Goal: Task Accomplishment & Management: Complete application form

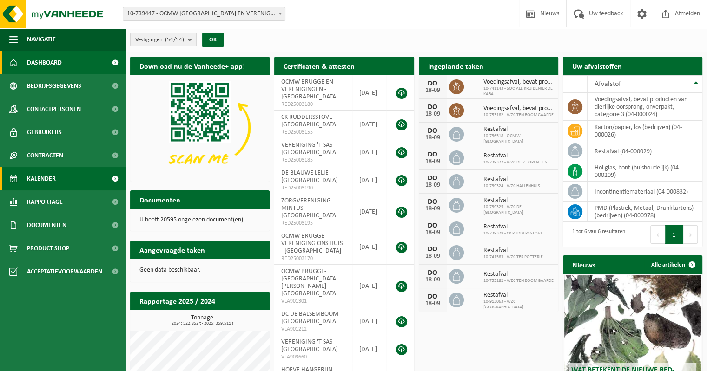
click at [45, 178] on span "Kalender" at bounding box center [41, 178] width 29 height 23
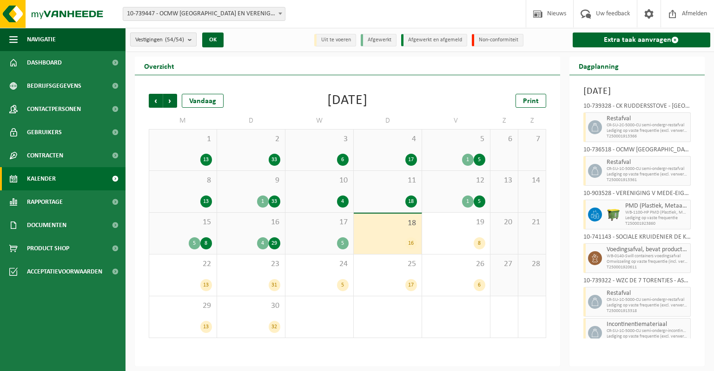
click at [192, 42] on b "submit" at bounding box center [192, 39] width 8 height 13
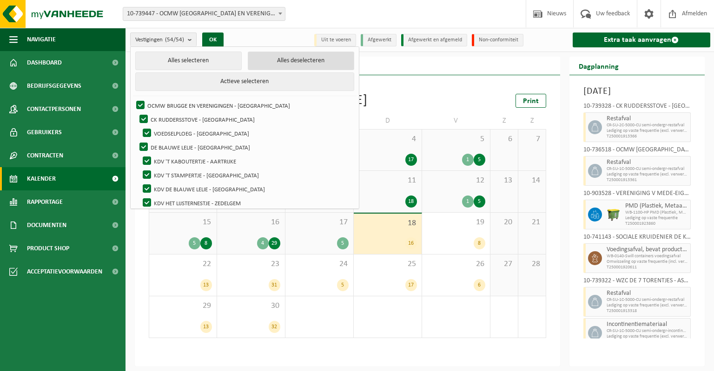
click at [273, 62] on button "Alles deselecteren" at bounding box center [301, 61] width 106 height 19
checkbox input "false"
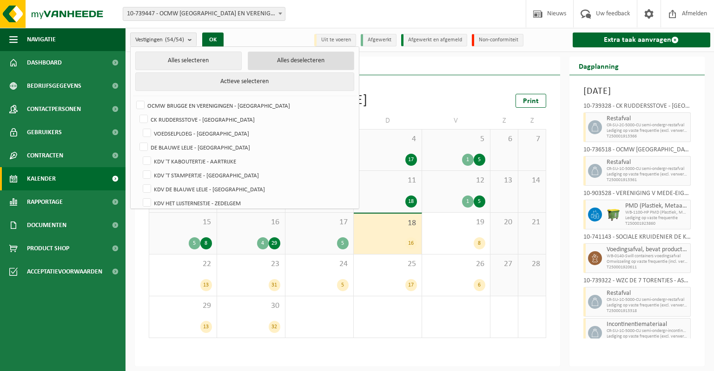
checkbox input "false"
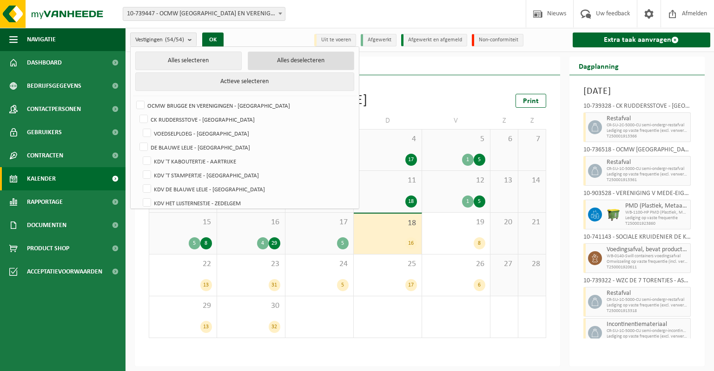
checkbox input "false"
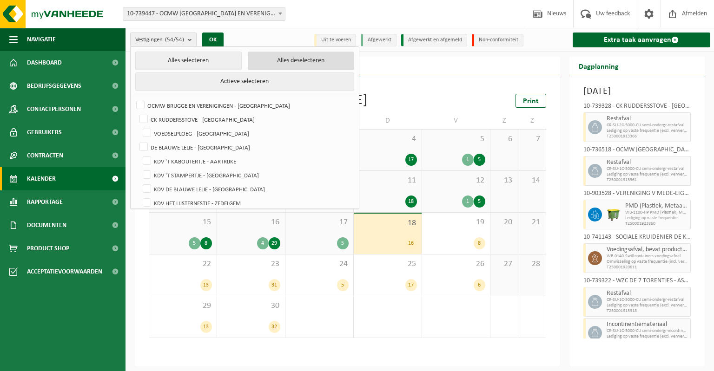
checkbox input "false"
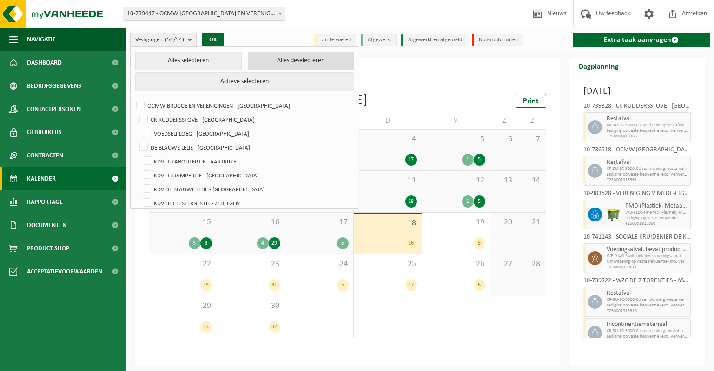
checkbox input "false"
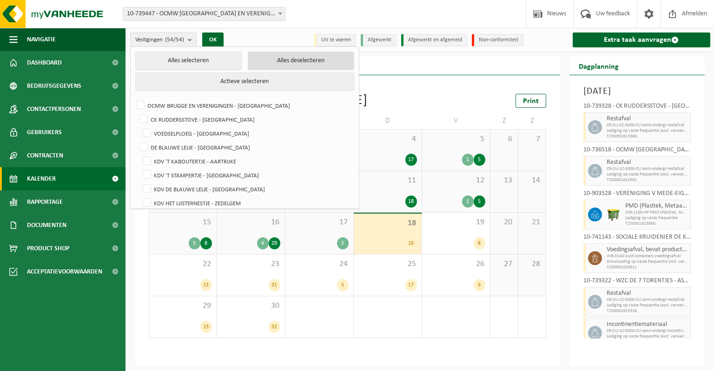
checkbox input "false"
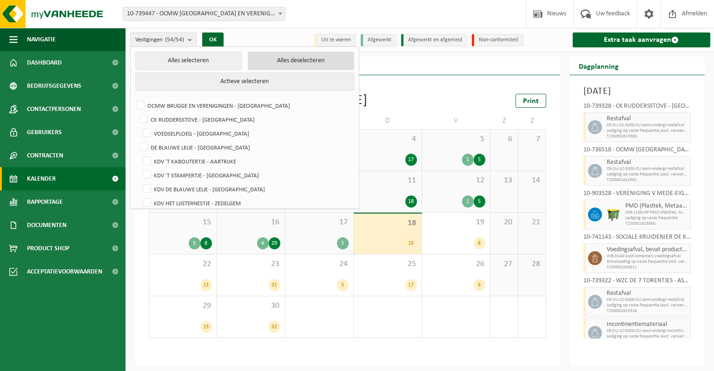
checkbox input "false"
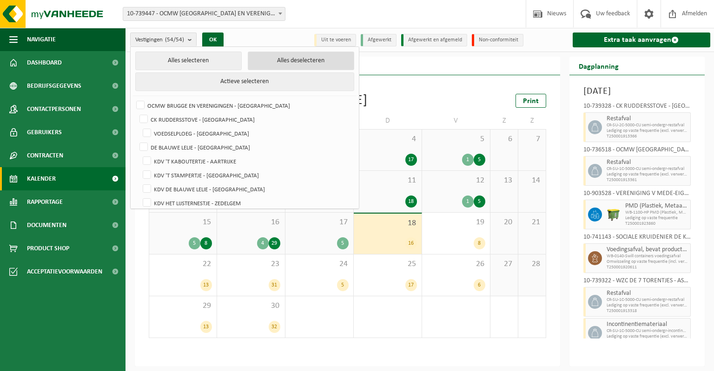
checkbox input "false"
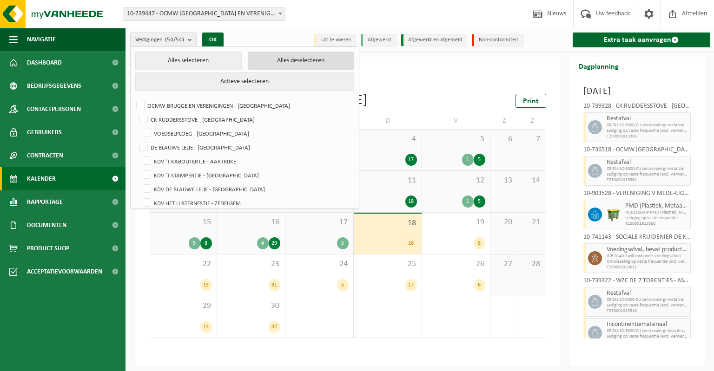
checkbox input "false"
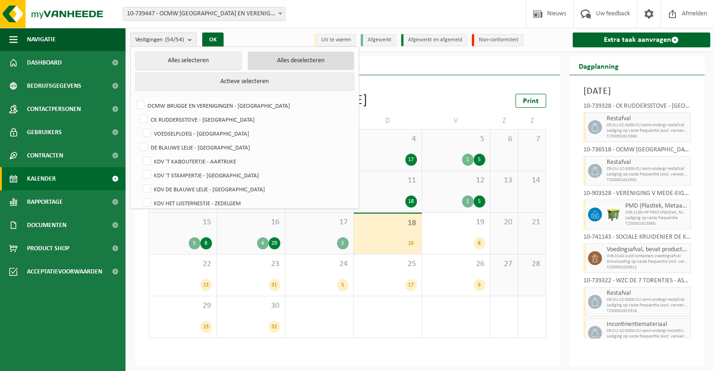
checkbox input "false"
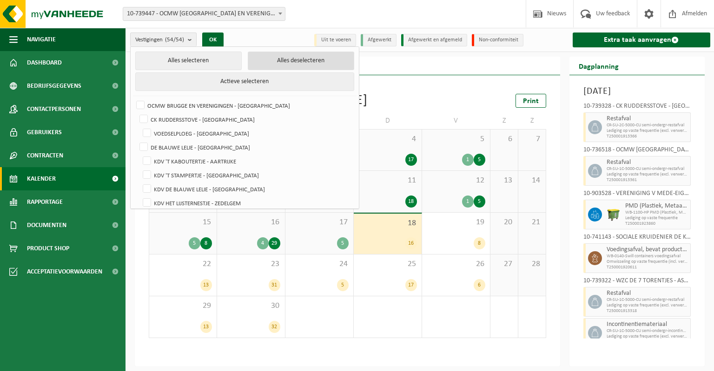
checkbox input "false"
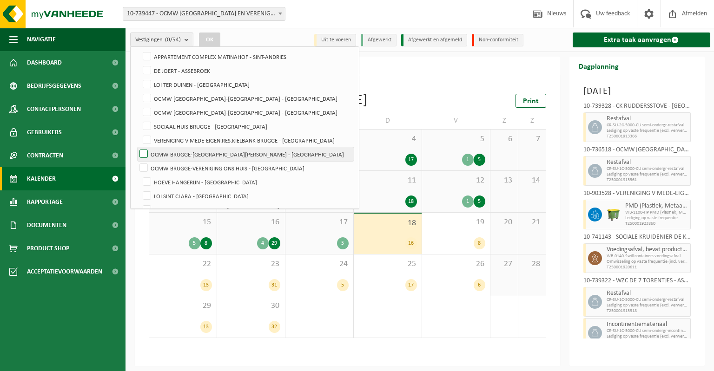
scroll to position [186, 0]
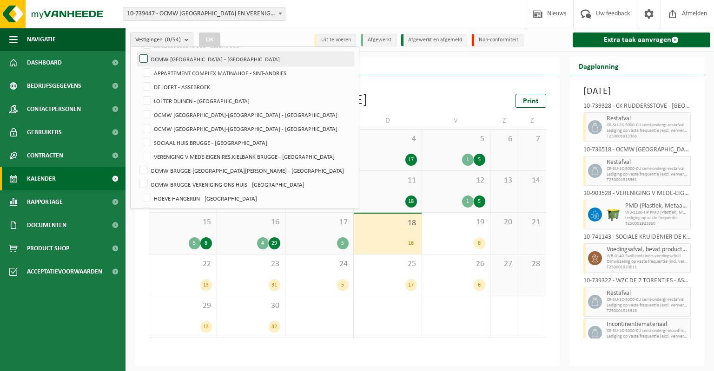
click at [141, 57] on label "OCMW [GEOGRAPHIC_DATA] - [GEOGRAPHIC_DATA]" at bounding box center [246, 59] width 216 height 14
click at [136, 52] on input "OCMW [GEOGRAPHIC_DATA] - [GEOGRAPHIC_DATA]" at bounding box center [136, 52] width 0 height 0
checkbox input "true"
click at [217, 38] on button "OK" at bounding box center [209, 40] width 21 height 15
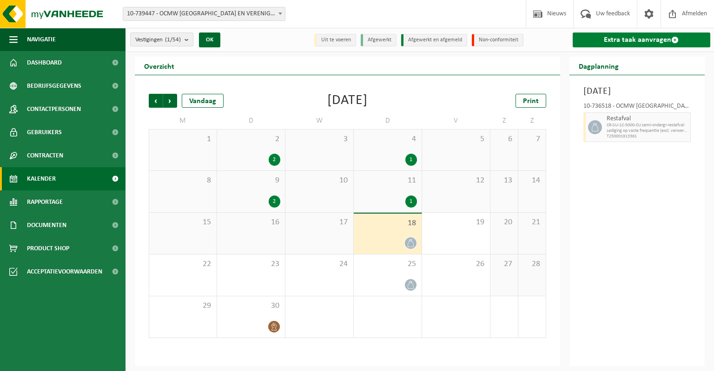
click at [640, 40] on link "Extra taak aanvragen" at bounding box center [642, 40] width 138 height 15
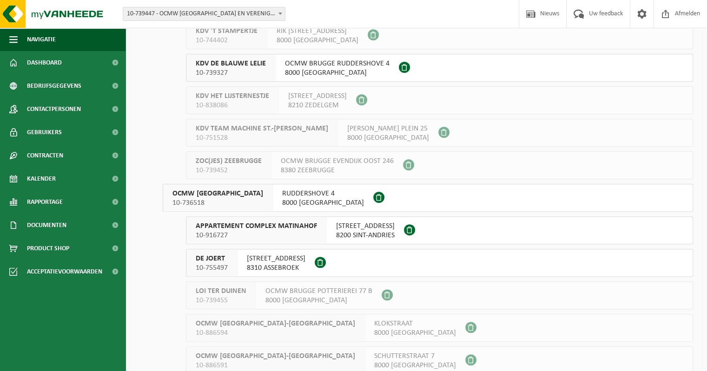
scroll to position [232, 0]
click at [205, 197] on span "OCMW BRUGGE" at bounding box center [217, 193] width 91 height 9
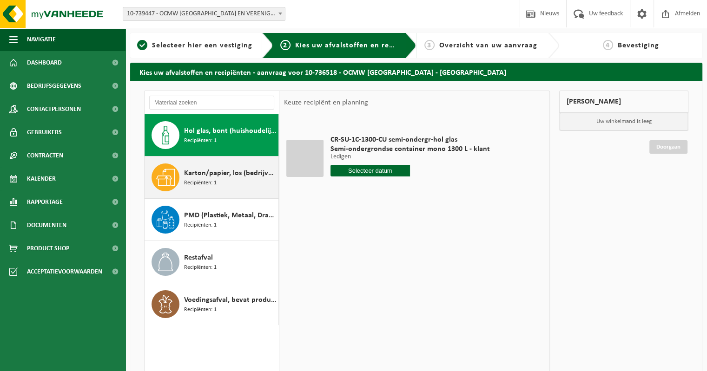
click at [199, 176] on span "Karton/papier, los (bedrijven)" at bounding box center [230, 173] width 92 height 11
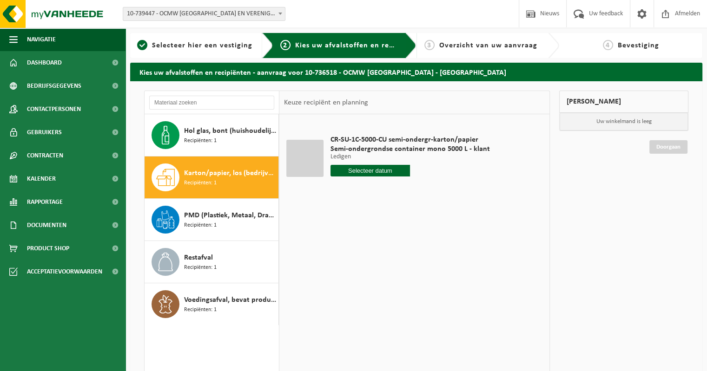
click at [362, 171] on input "text" at bounding box center [370, 171] width 80 height 12
click at [355, 267] on div "23" at bounding box center [355, 268] width 16 height 15
type input "Van 2025-09-23"
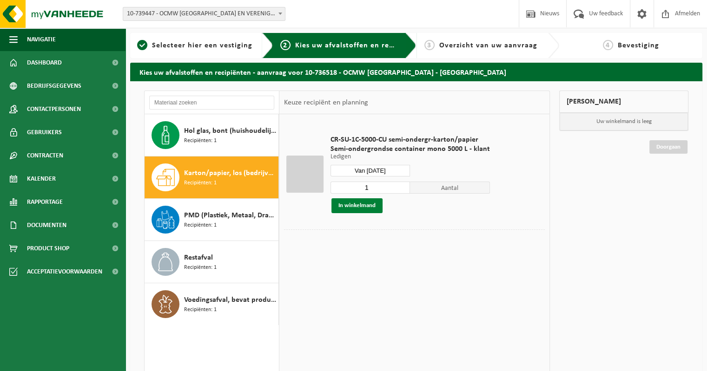
click at [350, 204] on button "In winkelmand" at bounding box center [356, 205] width 51 height 15
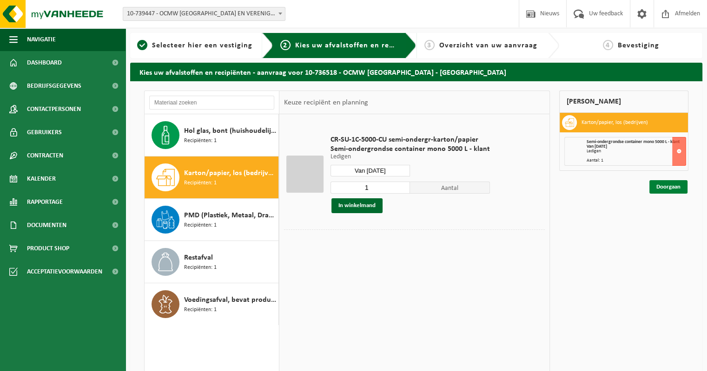
click at [667, 186] on link "Doorgaan" at bounding box center [668, 186] width 38 height 13
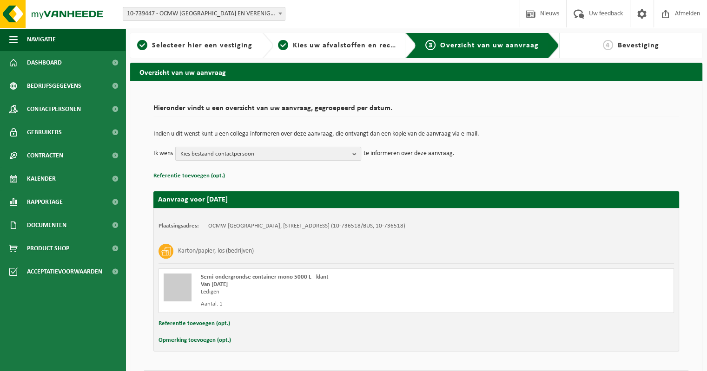
click at [350, 156] on button "Kies bestaand contactpersoon" at bounding box center [268, 154] width 186 height 14
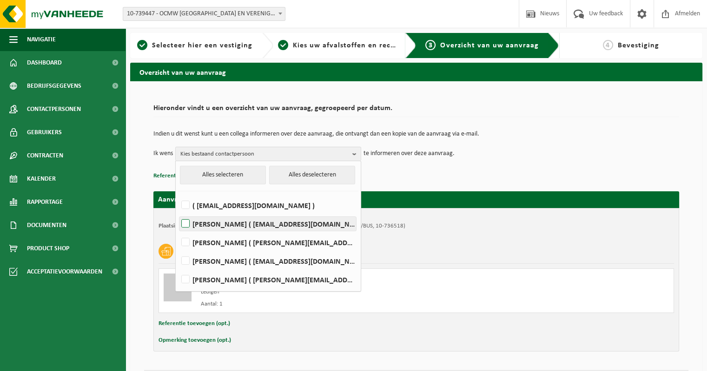
click at [184, 218] on label "JORAN ALGOEDT ( joran.algoedt@ocmw-brugge.be )" at bounding box center [267, 224] width 177 height 14
click at [178, 212] on input "JORAN ALGOEDT ( joran.algoedt@ocmw-brugge.be )" at bounding box center [178, 212] width 0 height 0
checkbox input "true"
click at [436, 174] on p "Referentie toevoegen (opt.)" at bounding box center [416, 176] width 526 height 12
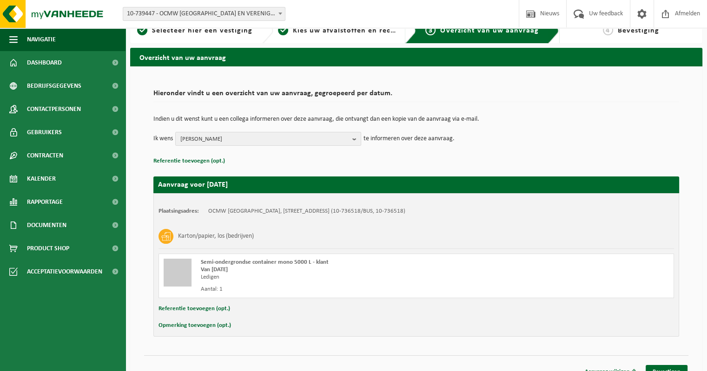
scroll to position [26, 0]
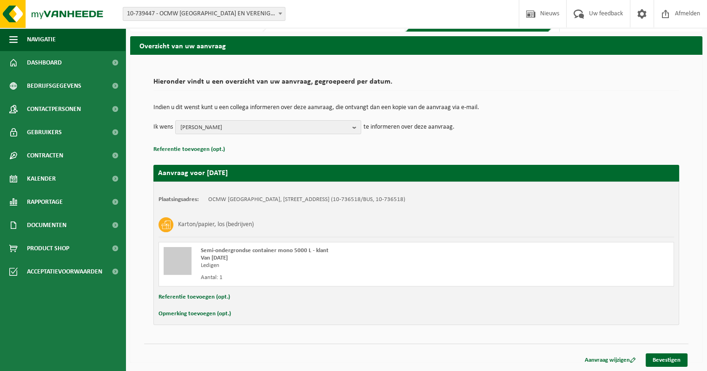
click at [185, 314] on button "Opmerking toevoegen (opt.)" at bounding box center [195, 314] width 73 height 12
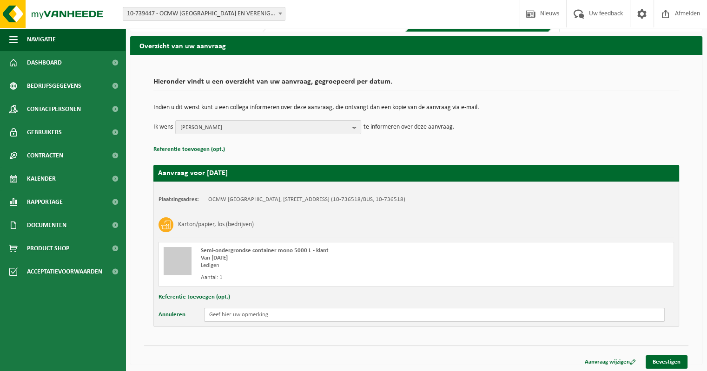
click at [238, 316] on input "text" at bounding box center [434, 315] width 461 height 14
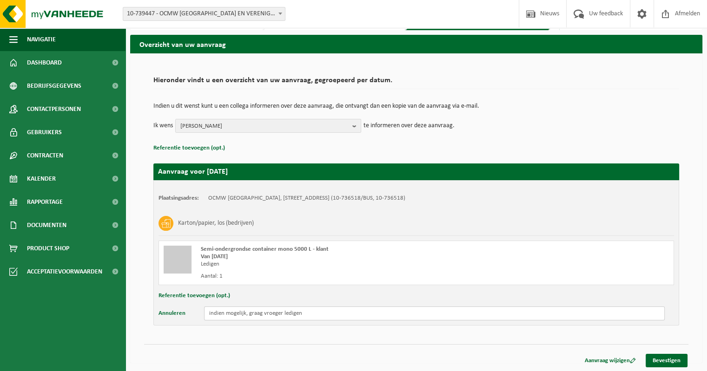
scroll to position [28, 0]
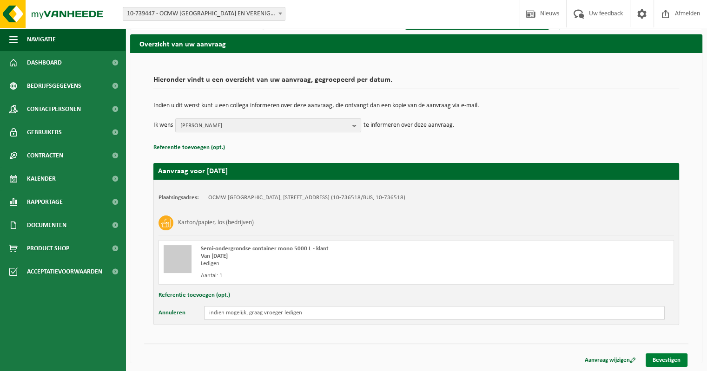
type input "indien mogelijk, graag vroeger ledigen"
click at [653, 356] on link "Bevestigen" at bounding box center [667, 360] width 42 height 13
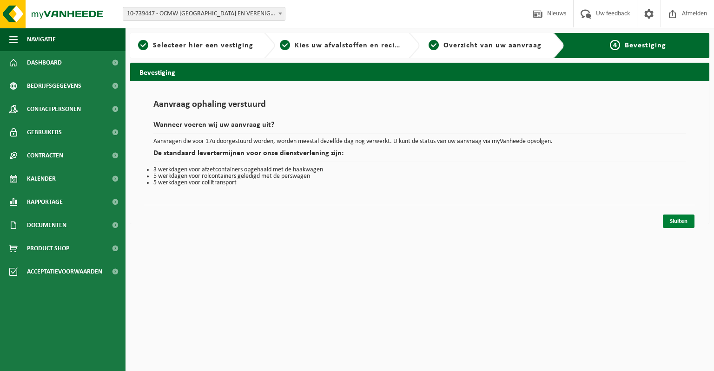
click at [669, 227] on link "Sluiten" at bounding box center [679, 221] width 32 height 13
